Goal: Navigation & Orientation: Find specific page/section

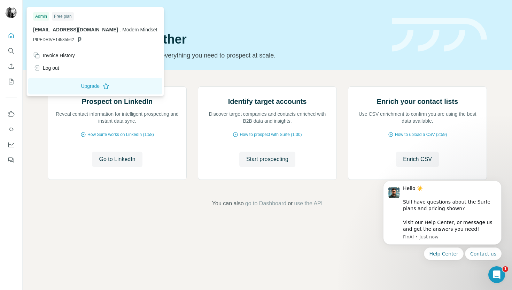
click at [9, 12] on img at bounding box center [11, 12] width 11 height 11
click at [11, 39] on icon "Quick start" at bounding box center [11, 35] width 7 height 7
